Goal: Task Accomplishment & Management: Use online tool/utility

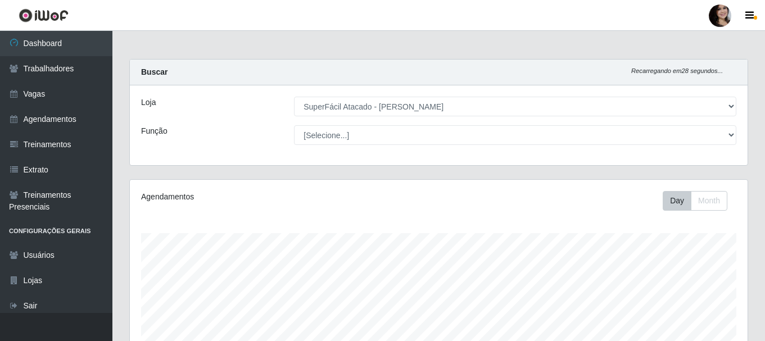
select select "399"
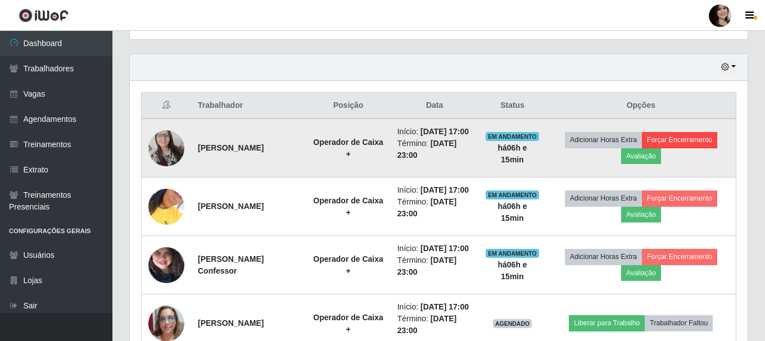
scroll to position [233, 618]
click at [680, 148] on button "Forçar Encerramento" at bounding box center [679, 140] width 75 height 16
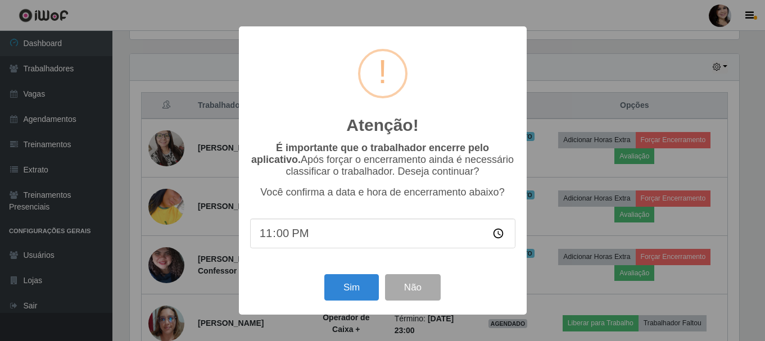
scroll to position [233, 612]
click at [341, 293] on button "Sim" at bounding box center [352, 287] width 55 height 26
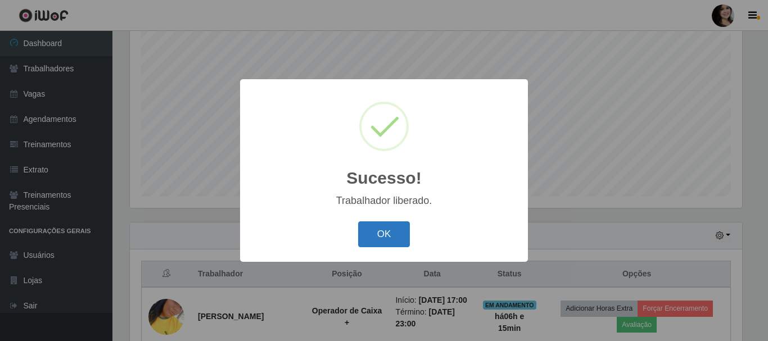
click at [382, 232] on button "OK" at bounding box center [384, 234] width 52 height 26
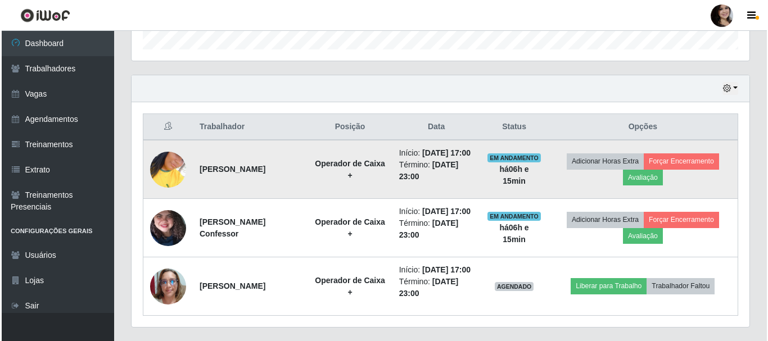
scroll to position [416, 0]
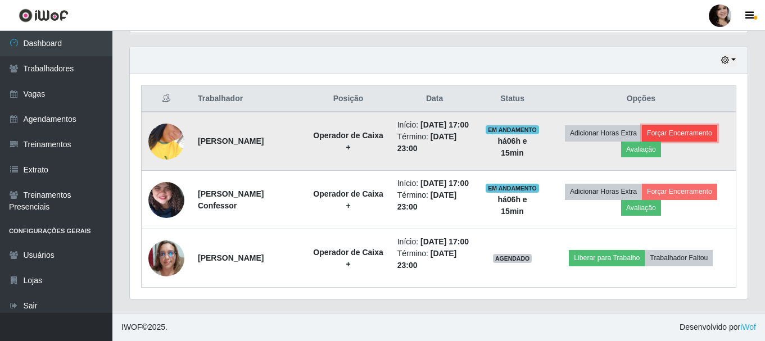
click at [672, 125] on button "Forçar Encerramento" at bounding box center [679, 133] width 75 height 16
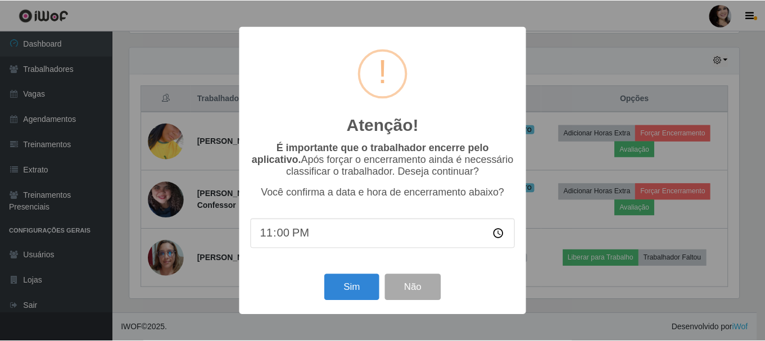
scroll to position [233, 612]
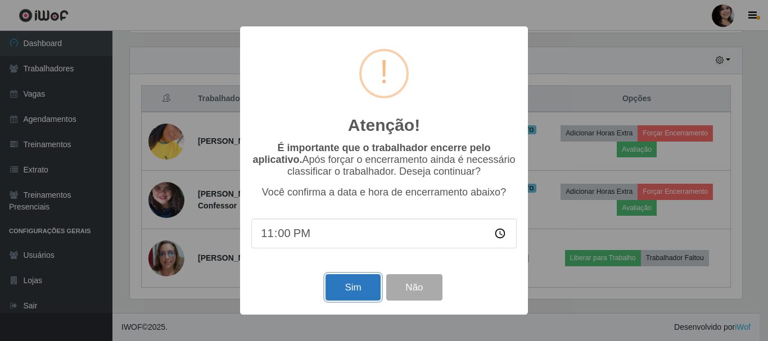
click at [349, 296] on button "Sim" at bounding box center [352, 287] width 55 height 26
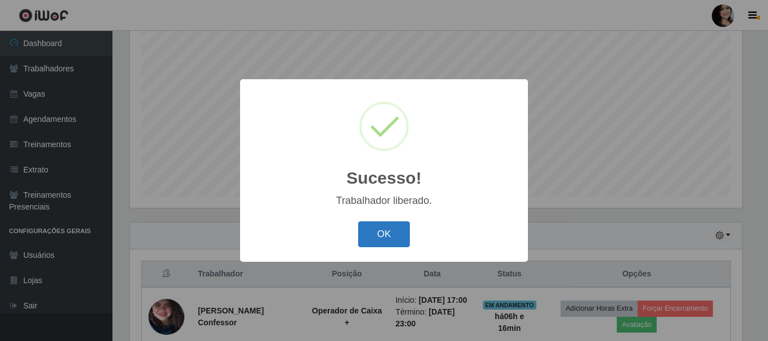
click at [369, 240] on button "OK" at bounding box center [384, 234] width 52 height 26
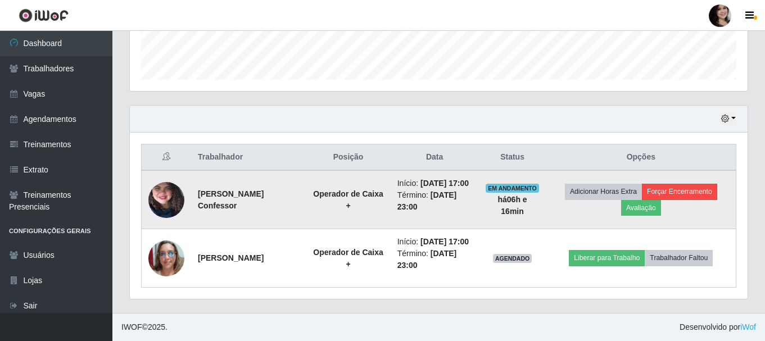
scroll to position [346, 0]
click at [680, 184] on button "Forçar Encerramento" at bounding box center [679, 192] width 75 height 16
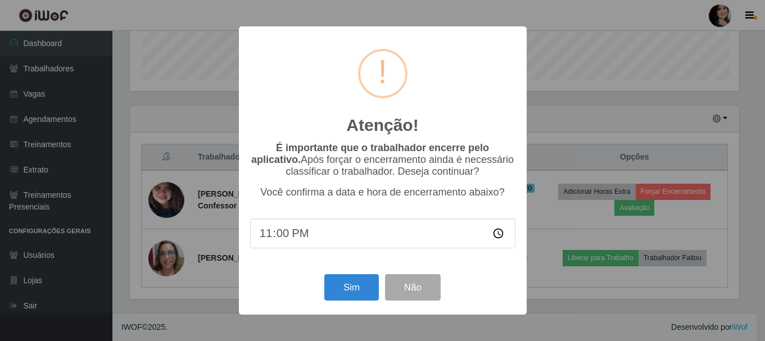
scroll to position [233, 612]
click at [342, 289] on button "Sim" at bounding box center [352, 287] width 55 height 26
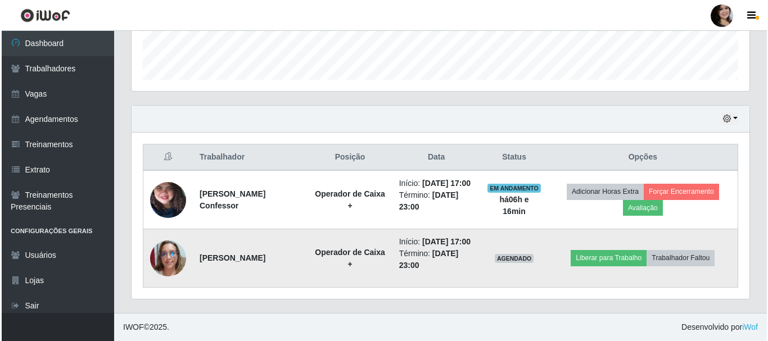
scroll to position [0, 0]
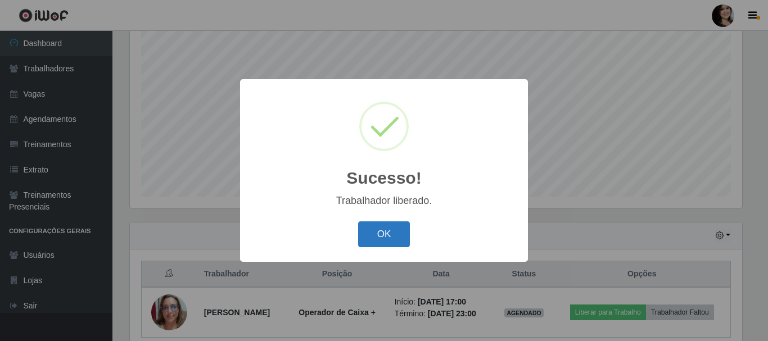
click at [387, 242] on button "OK" at bounding box center [384, 234] width 52 height 26
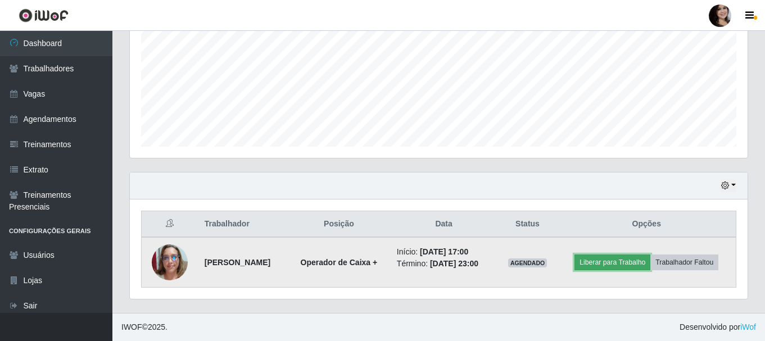
click at [636, 263] on button "Liberar para Trabalho" at bounding box center [612, 263] width 76 height 16
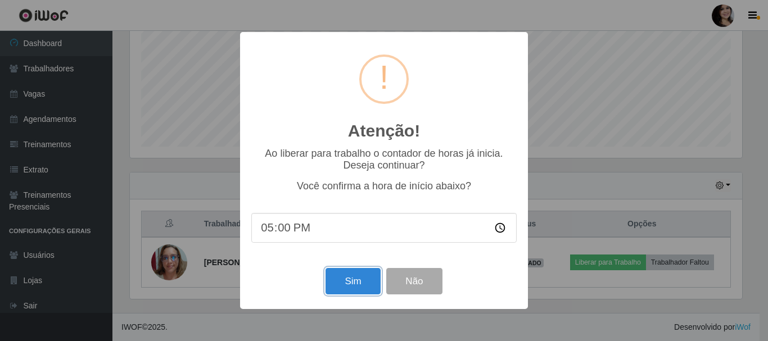
drag, startPoint x: 361, startPoint y: 277, endPoint x: 391, endPoint y: 281, distance: 30.0
click at [361, 278] on button "Sim" at bounding box center [352, 281] width 55 height 26
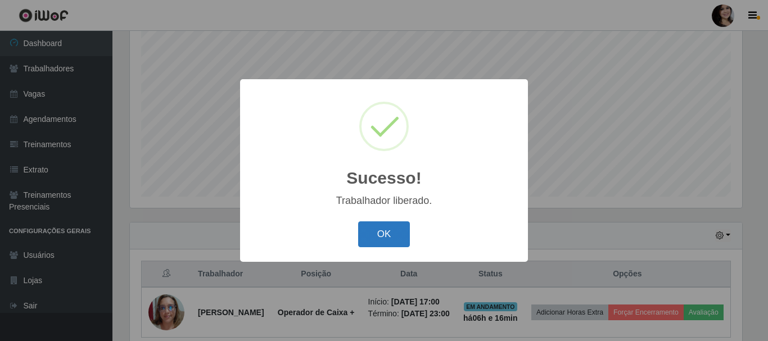
click at [394, 242] on button "OK" at bounding box center [384, 234] width 52 height 26
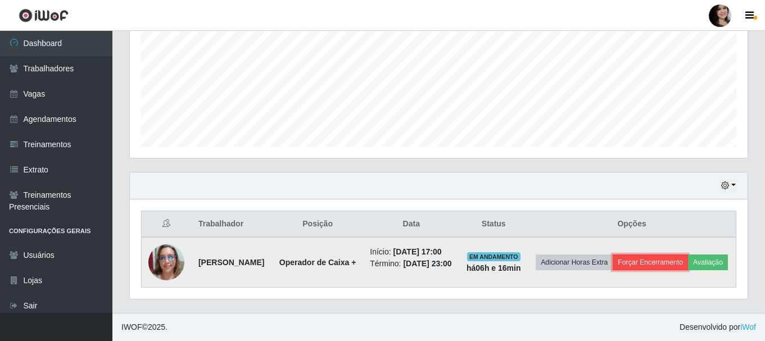
click at [688, 255] on button "Forçar Encerramento" at bounding box center [650, 263] width 75 height 16
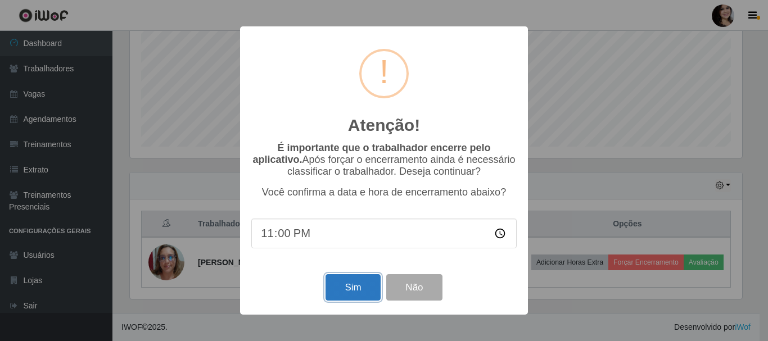
click at [372, 280] on button "Sim" at bounding box center [352, 287] width 55 height 26
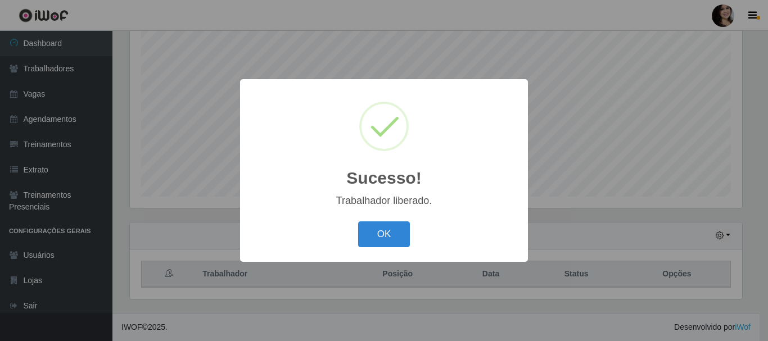
drag, startPoint x: 401, startPoint y: 229, endPoint x: 281, endPoint y: 98, distance: 177.5
click at [400, 229] on button "OK" at bounding box center [384, 234] width 52 height 26
